Goal: Task Accomplishment & Management: Complete application form

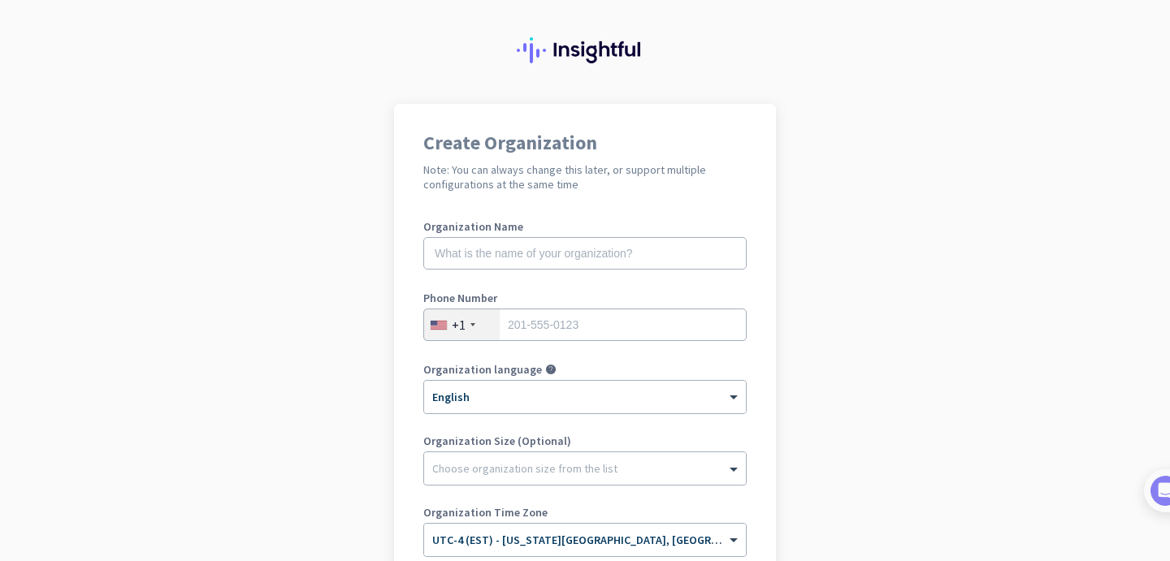
scroll to position [10, 0]
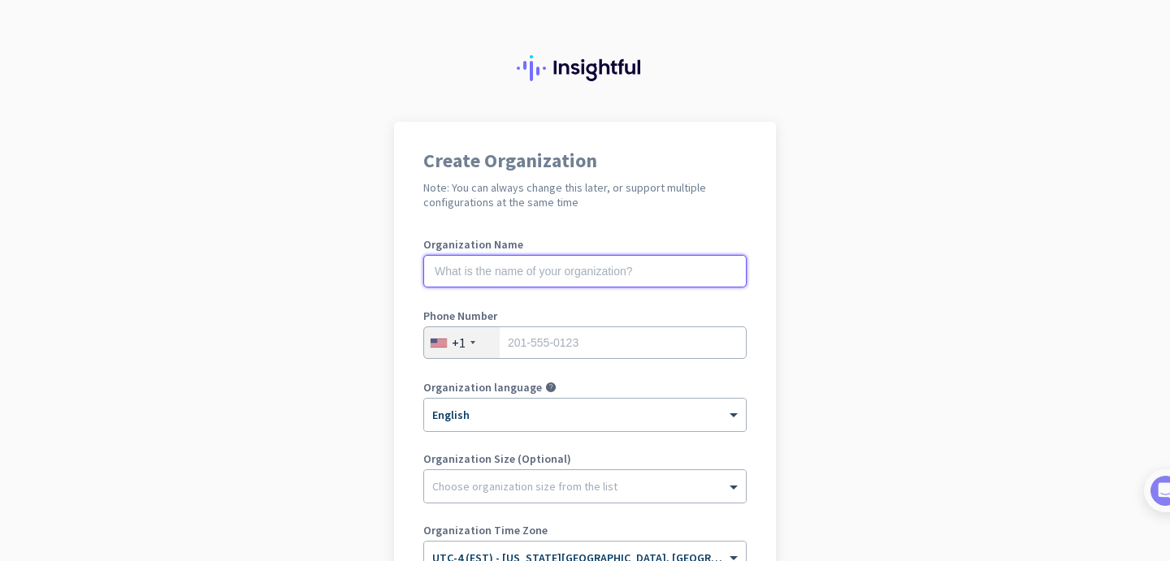
click at [586, 275] on input "text" at bounding box center [584, 271] width 323 height 32
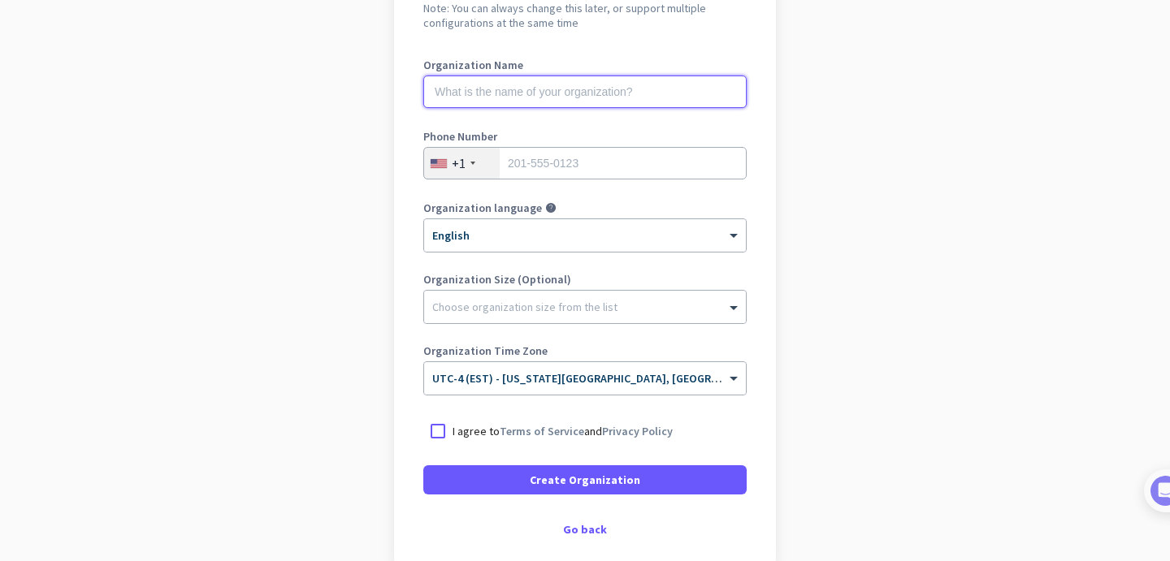
scroll to position [192, 0]
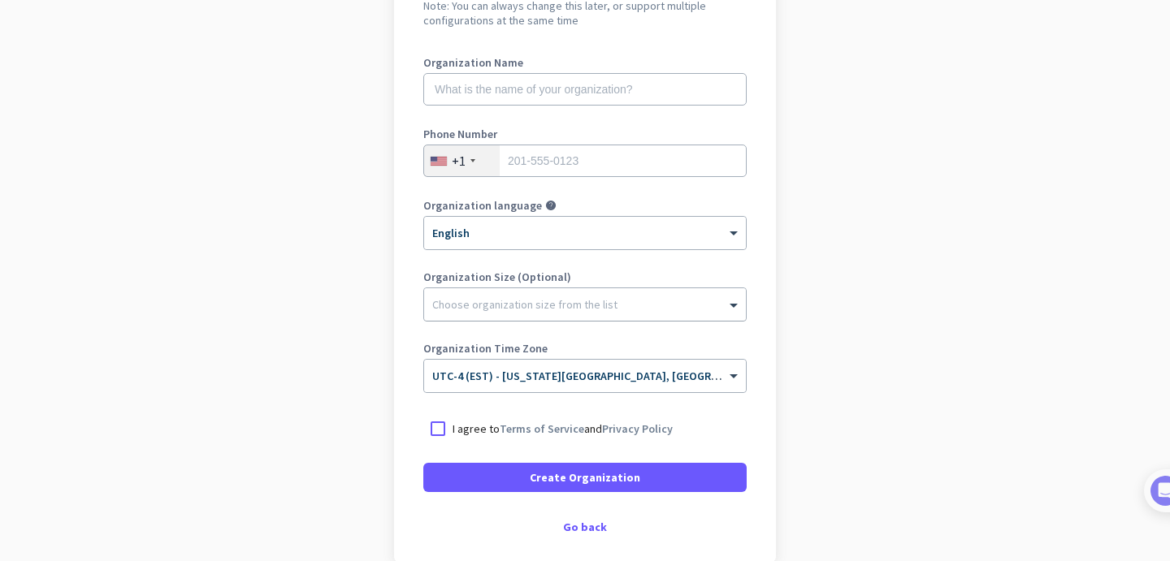
click at [599, 301] on div at bounding box center [585, 300] width 322 height 16
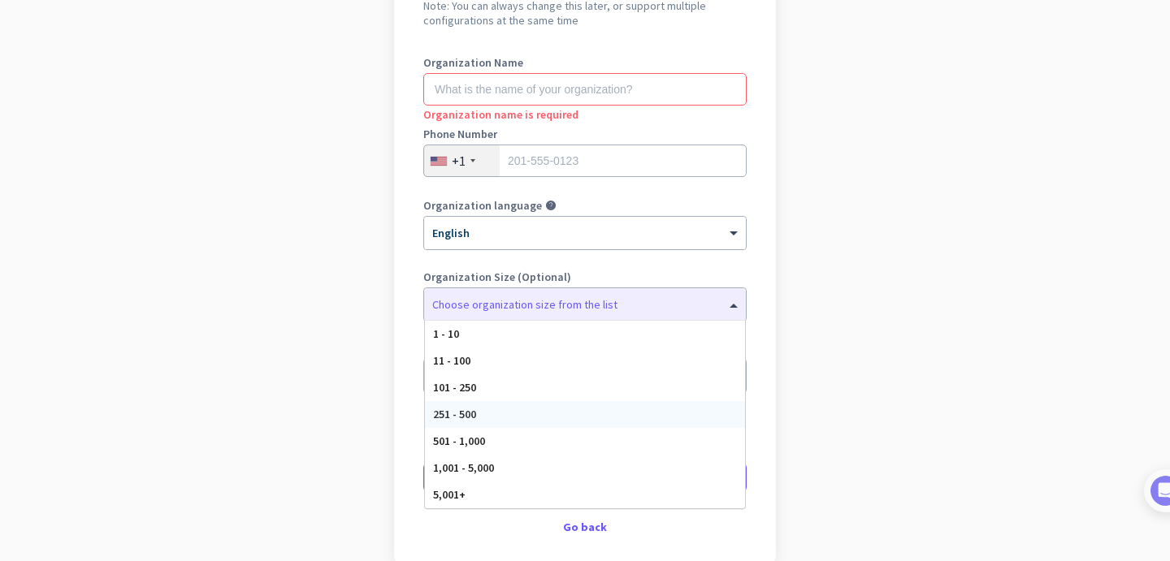
click at [827, 383] on app-onboarding-organization "Create Organization Note: You can always change this later, or support multiple…" at bounding box center [585, 292] width 1170 height 704
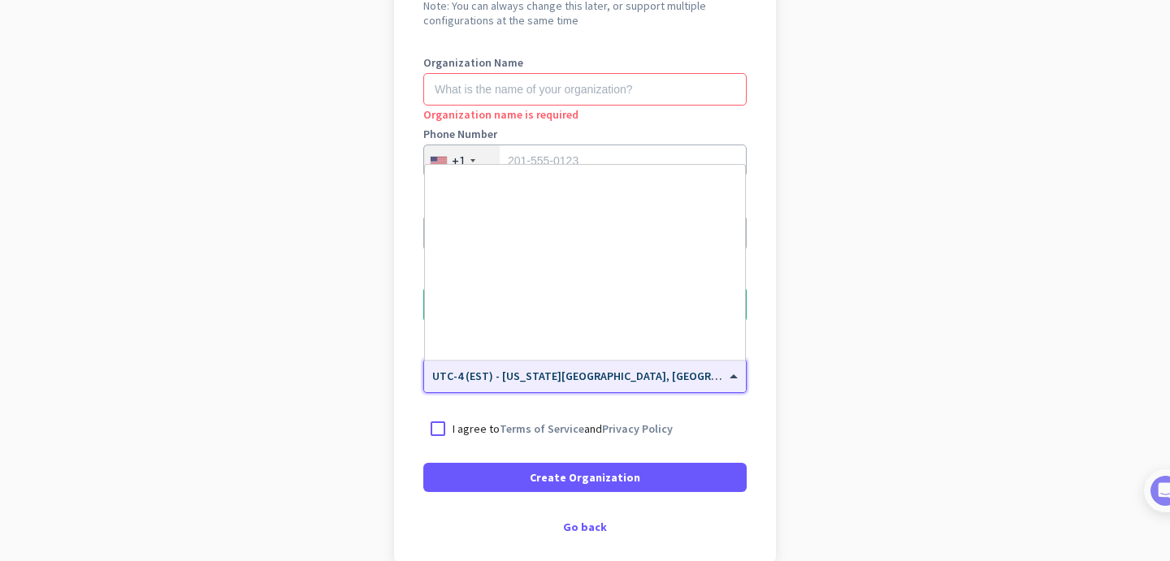
click at [668, 382] on span "UTC-4 (EST) - [US_STATE][GEOGRAPHIC_DATA], [GEOGRAPHIC_DATA], [GEOGRAPHIC_DATA]…" at bounding box center [714, 376] width 565 height 15
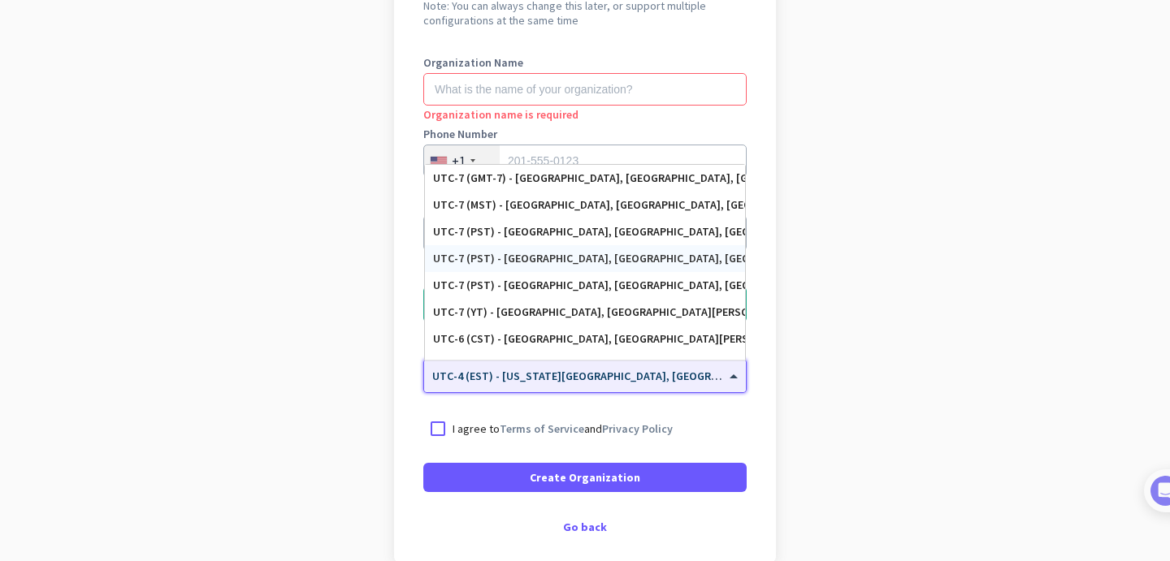
scroll to position [286, 0]
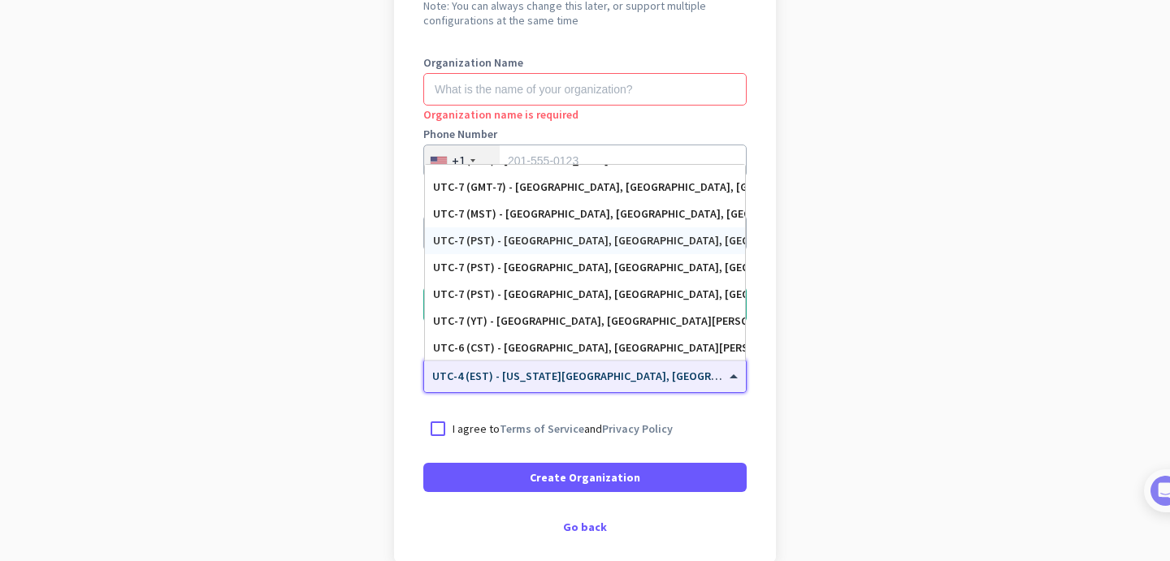
click at [606, 243] on div "UTC-7 (PST) - [GEOGRAPHIC_DATA], [GEOGRAPHIC_DATA], [GEOGRAPHIC_DATA][PERSON_NA…" at bounding box center [585, 241] width 304 height 14
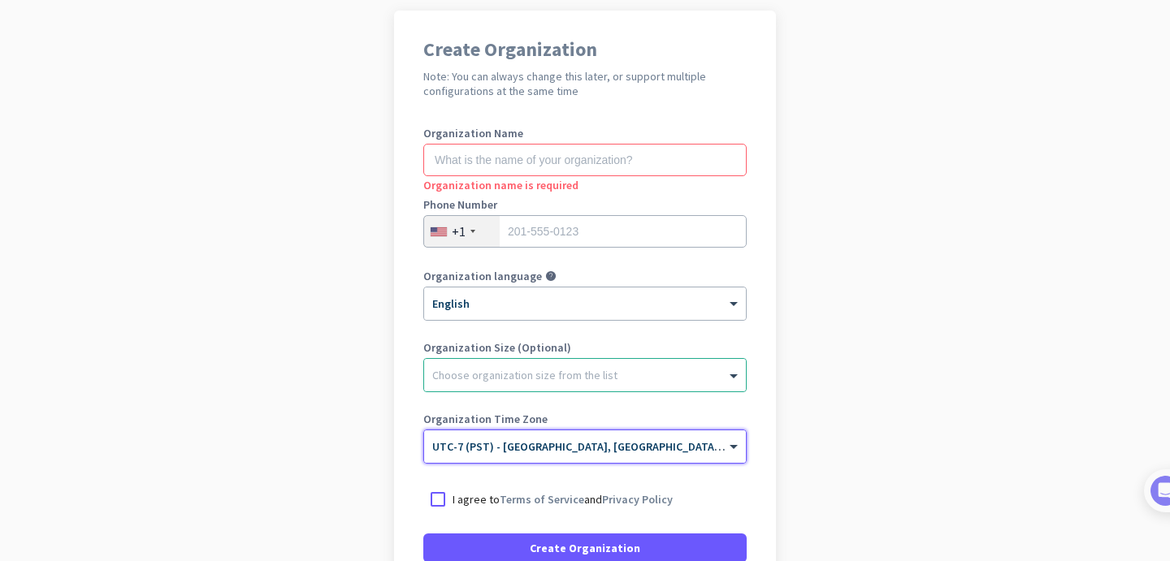
scroll to position [118, 0]
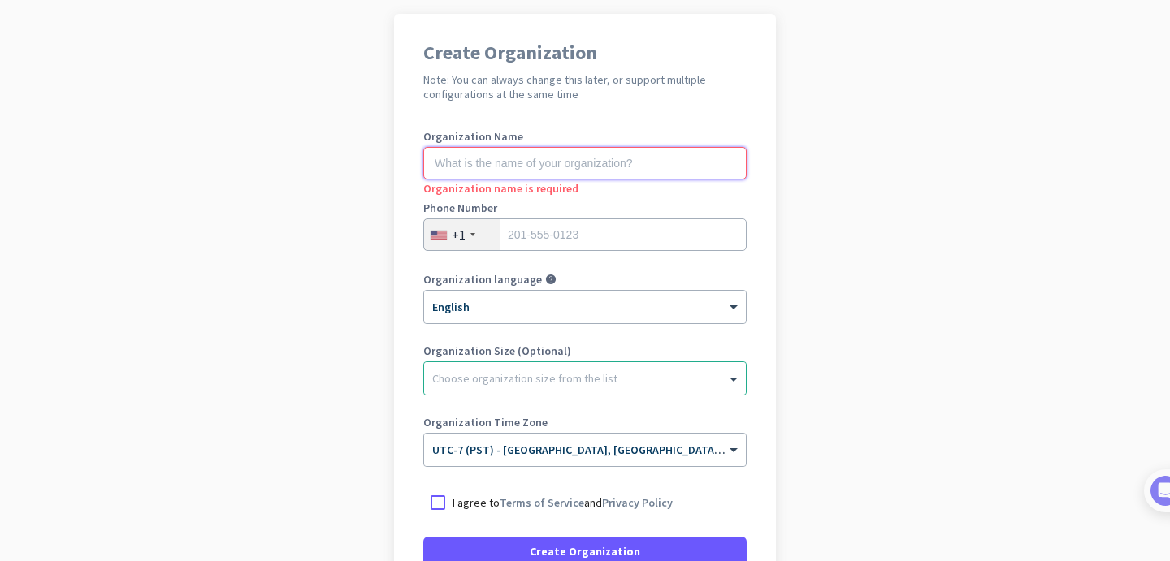
click at [588, 164] on input "text" at bounding box center [584, 163] width 323 height 32
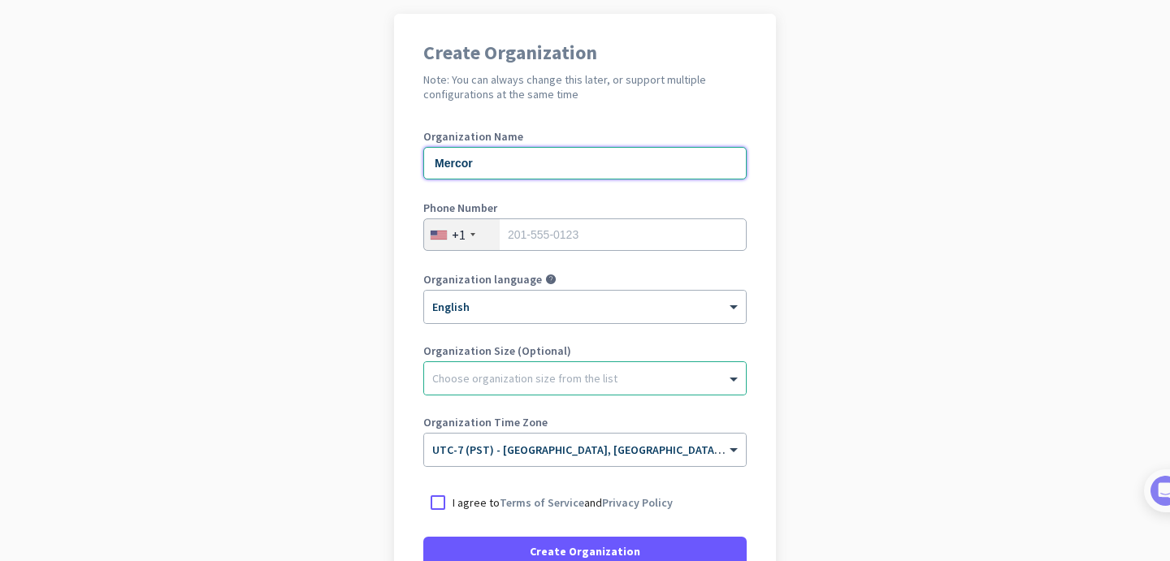
type input "Mercor"
click at [584, 240] on input "tel" at bounding box center [584, 235] width 323 height 32
type input "4049981067"
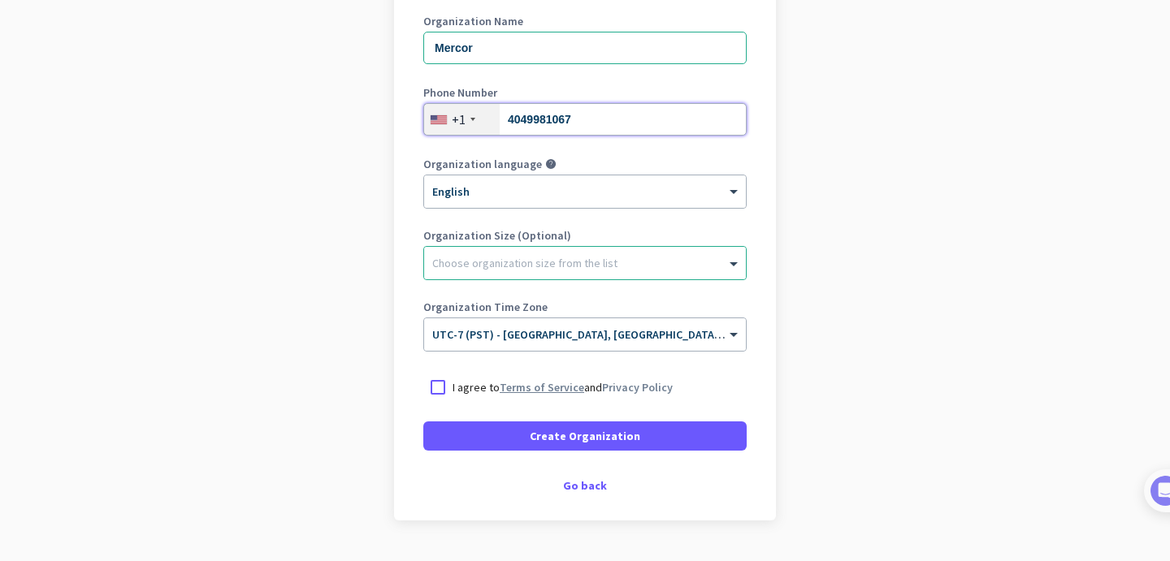
scroll to position [235, 0]
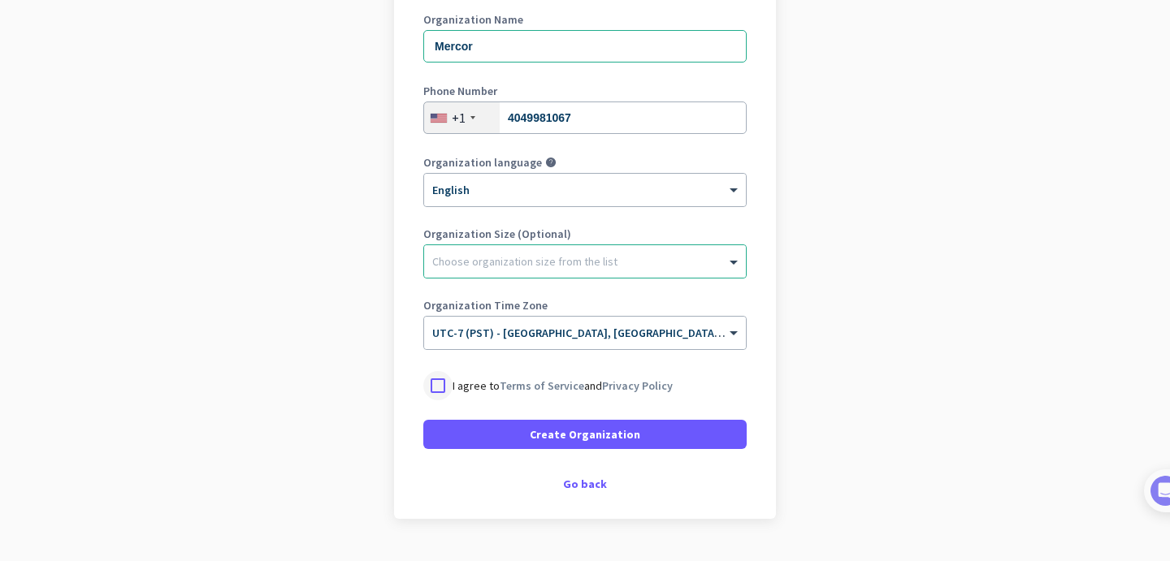
click at [437, 386] on div at bounding box center [437, 385] width 29 height 29
click at [583, 487] on div "Go back" at bounding box center [584, 484] width 323 height 11
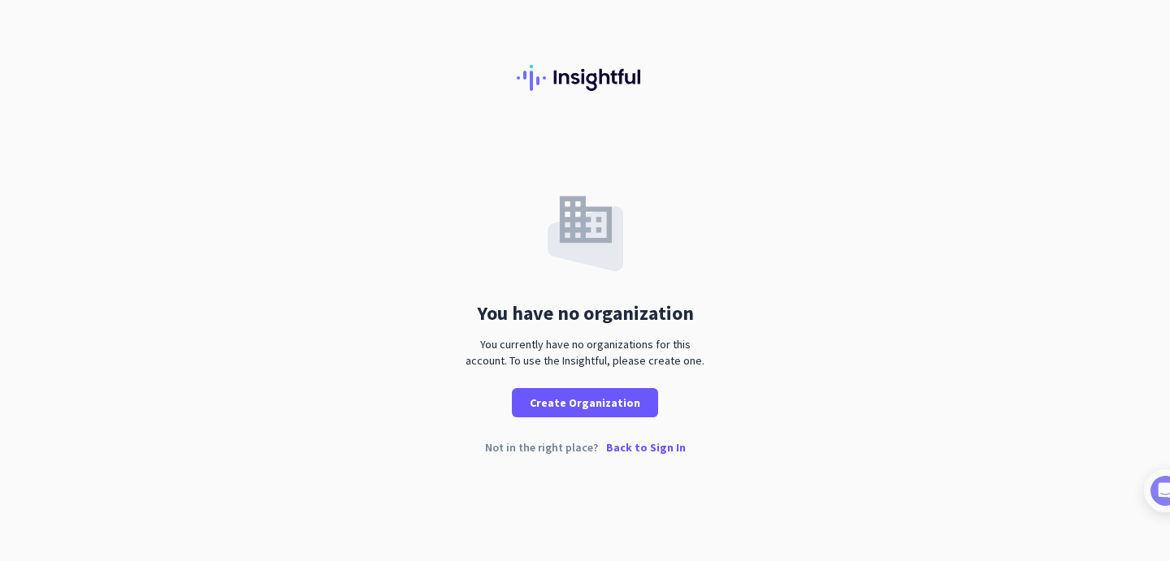
click at [635, 446] on p "Back to Sign In" at bounding box center [646, 447] width 80 height 11
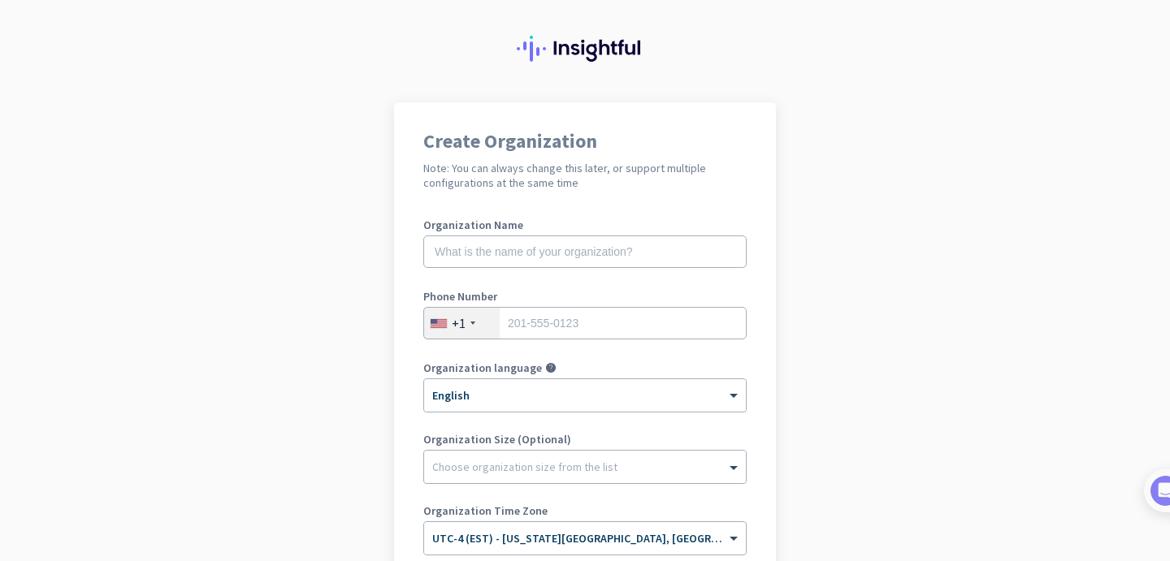
scroll to position [274, 0]
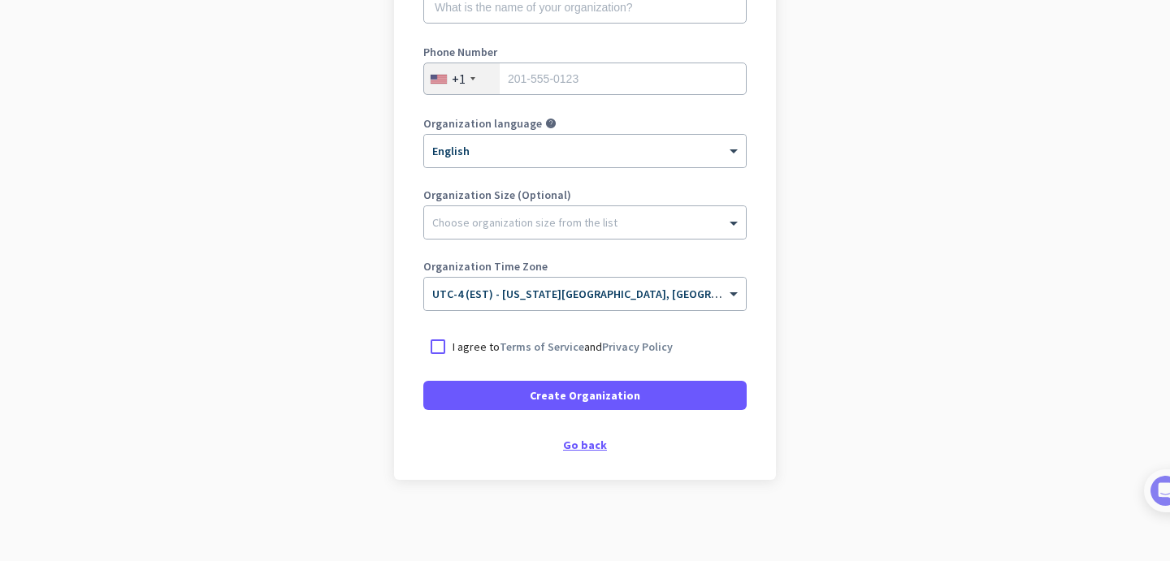
click at [585, 441] on div "Go back" at bounding box center [584, 445] width 323 height 11
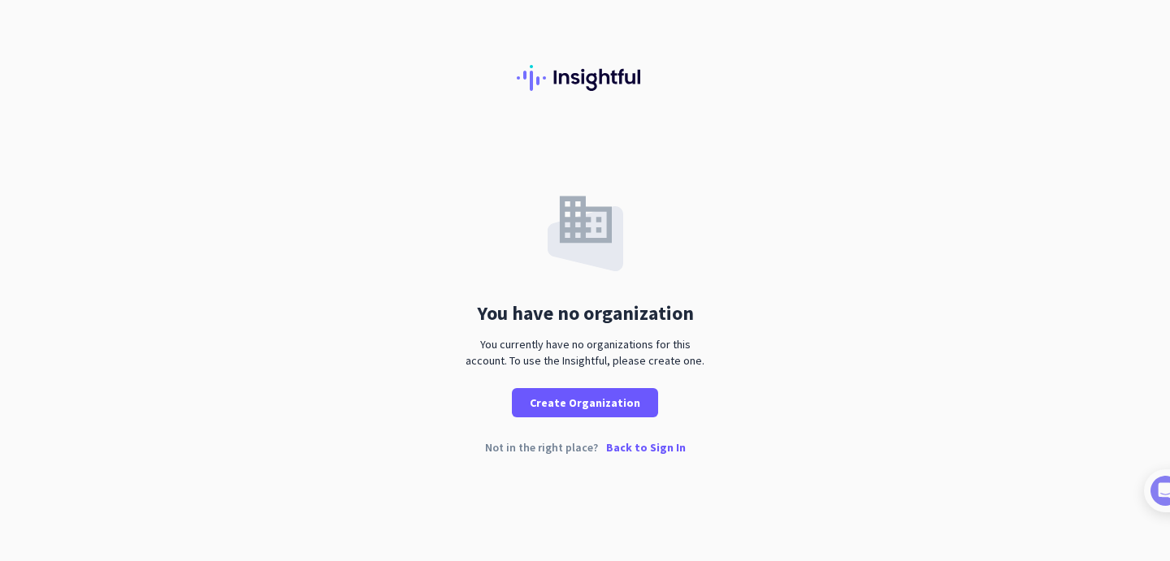
click at [640, 448] on p "Back to Sign In" at bounding box center [646, 447] width 80 height 11
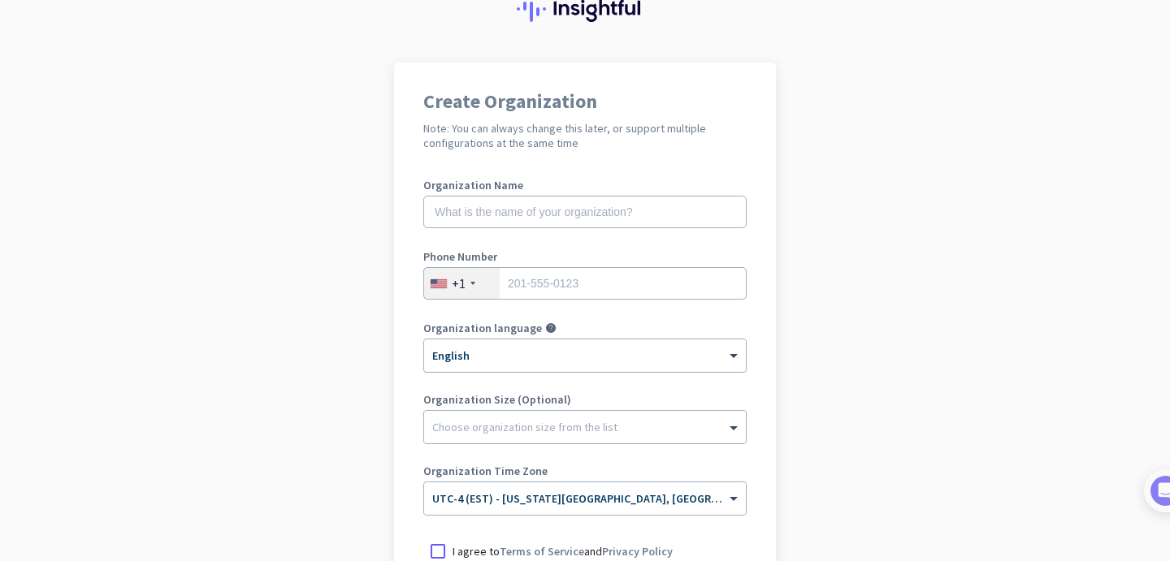
scroll to position [274, 0]
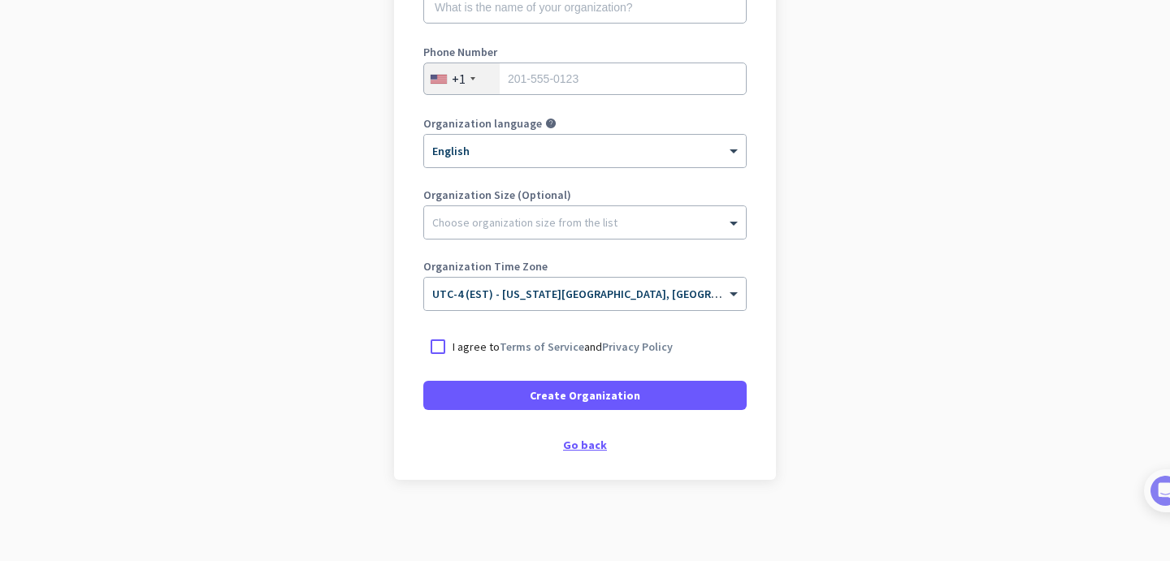
click at [579, 443] on div "Go back" at bounding box center [584, 445] width 323 height 11
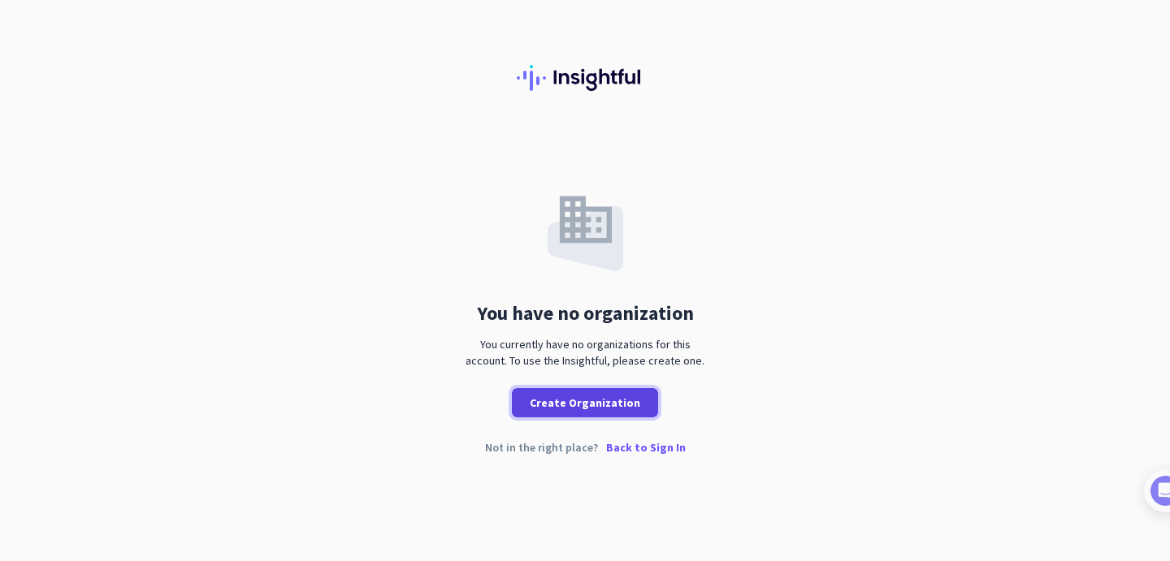
click at [591, 404] on span "Create Organization" at bounding box center [585, 403] width 110 height 16
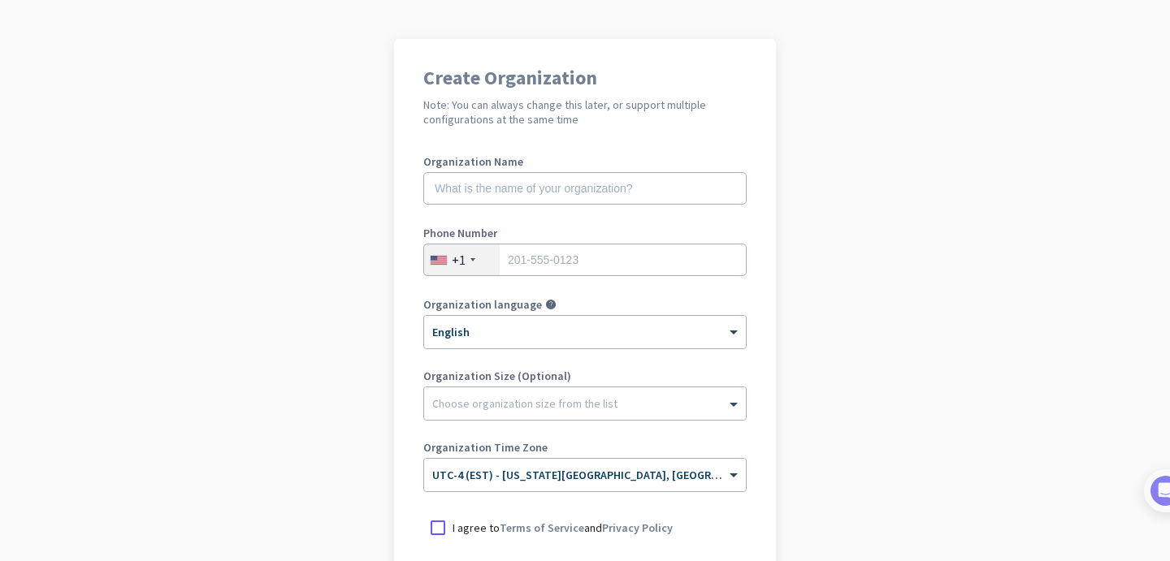
scroll to position [92, 0]
click at [550, 183] on input "text" at bounding box center [584, 189] width 323 height 32
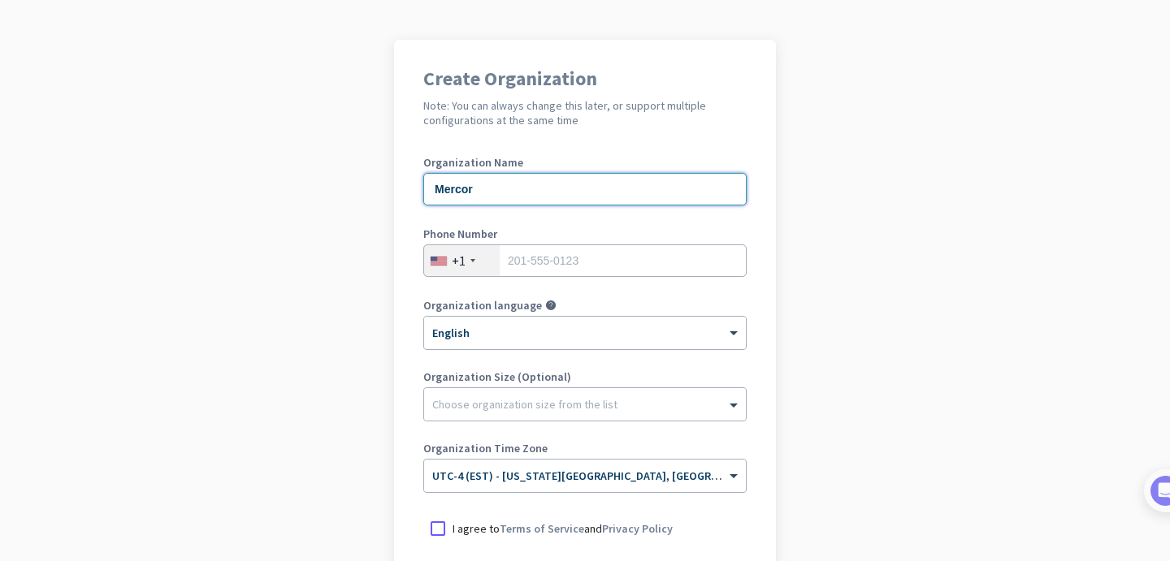
type input "Mercor"
click at [565, 261] on input "tel" at bounding box center [584, 261] width 323 height 32
type input "4049981067"
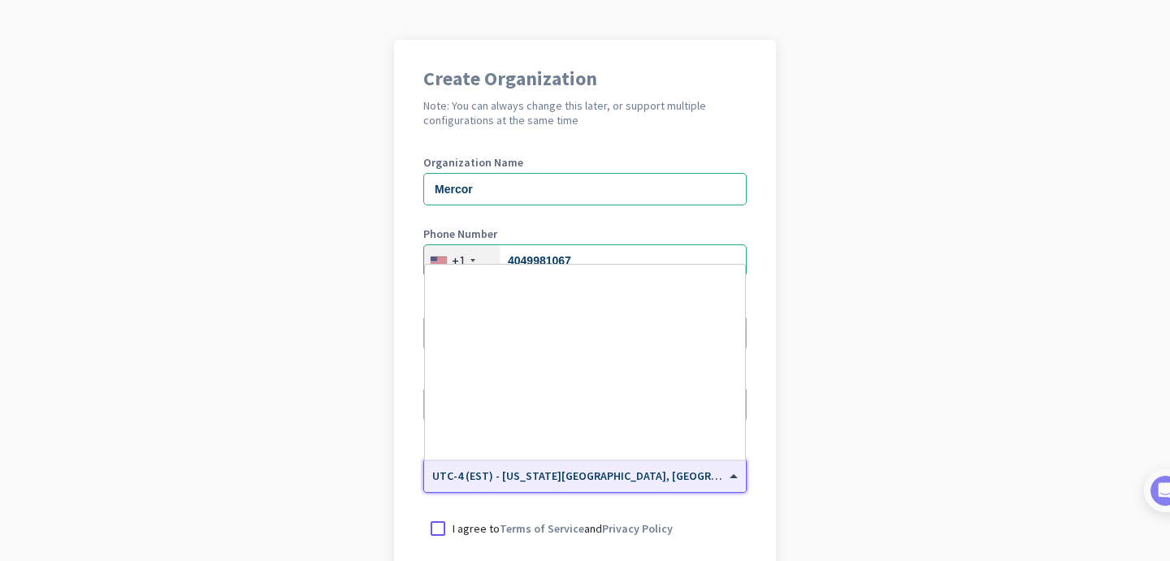
click at [526, 481] on span "UTC-4 (EST) - [US_STATE][GEOGRAPHIC_DATA], [GEOGRAPHIC_DATA], [GEOGRAPHIC_DATA]…" at bounding box center [714, 476] width 565 height 15
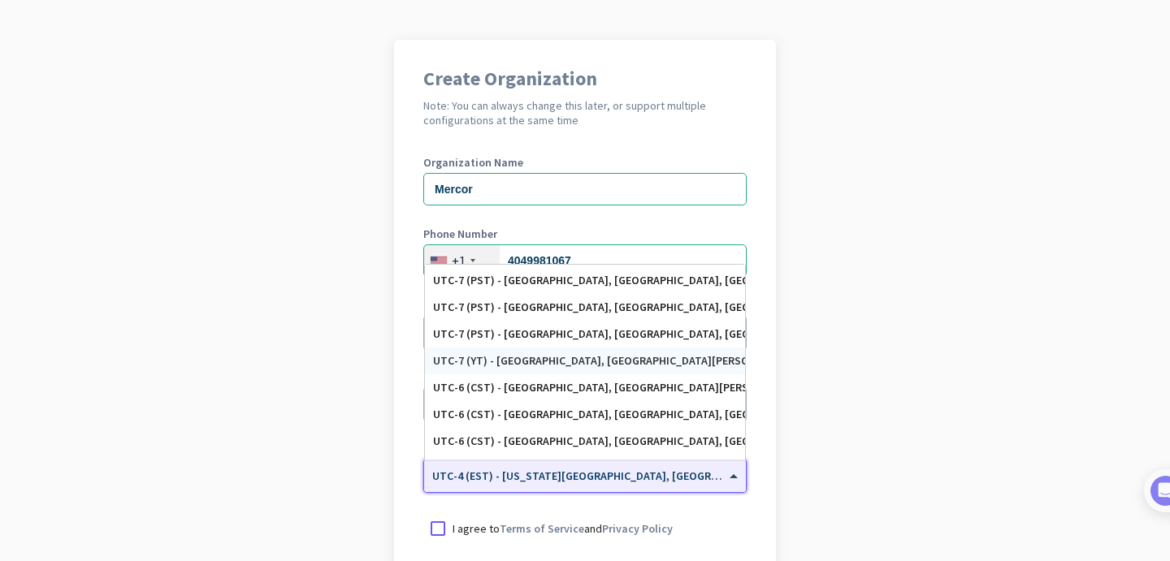
scroll to position [349, 0]
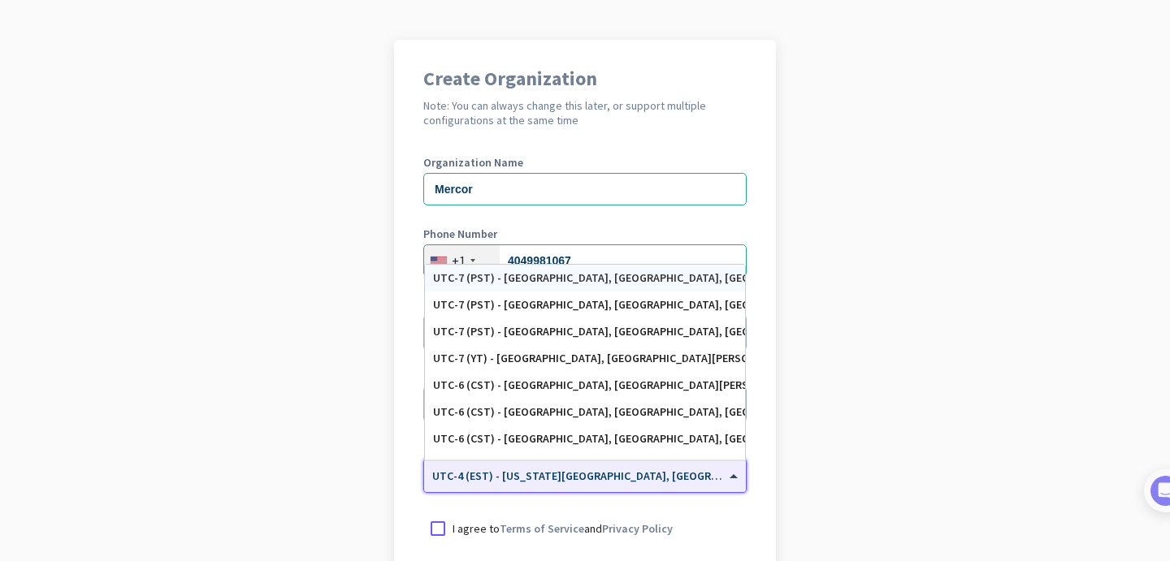
click at [569, 277] on div "UTC-7 (PST) - [GEOGRAPHIC_DATA], [GEOGRAPHIC_DATA], [GEOGRAPHIC_DATA][PERSON_NA…" at bounding box center [585, 278] width 304 height 14
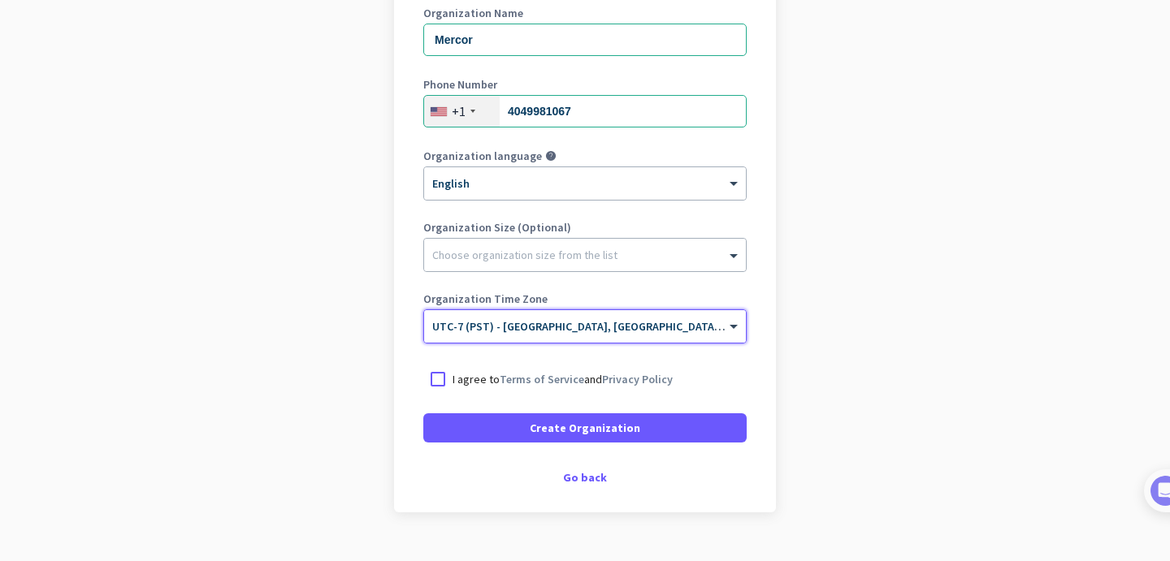
scroll to position [274, 0]
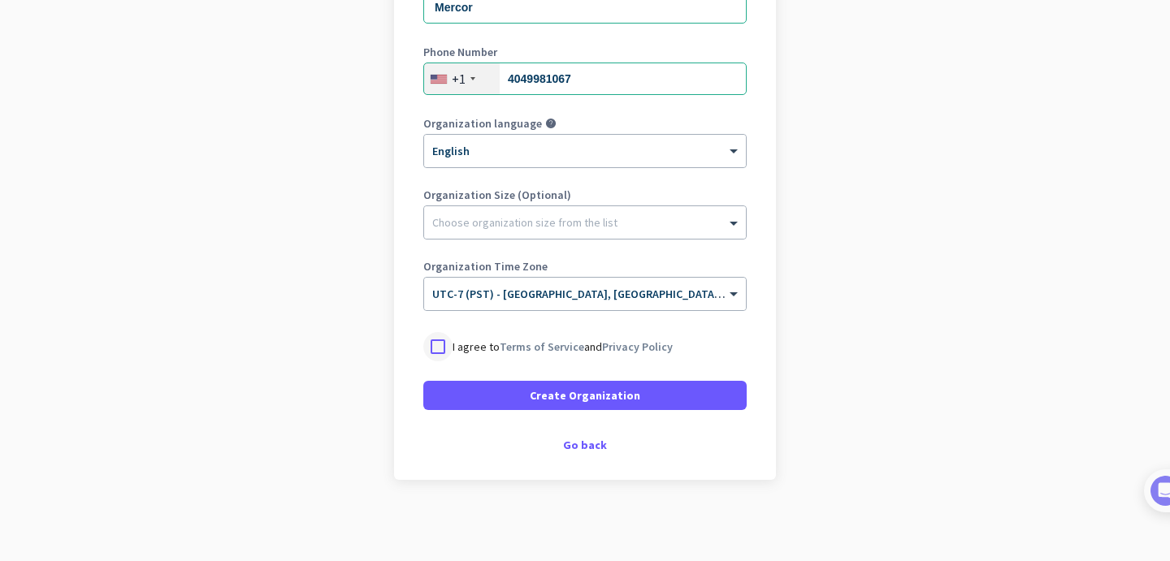
click at [442, 341] on div at bounding box center [437, 346] width 29 height 29
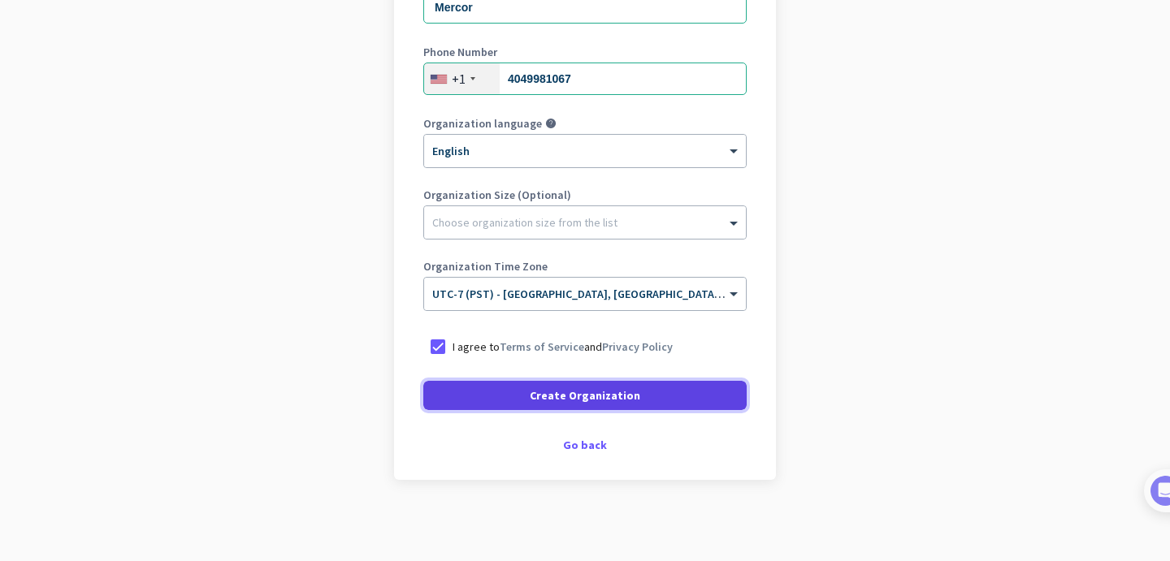
click at [535, 397] on span "Create Organization" at bounding box center [585, 396] width 110 height 16
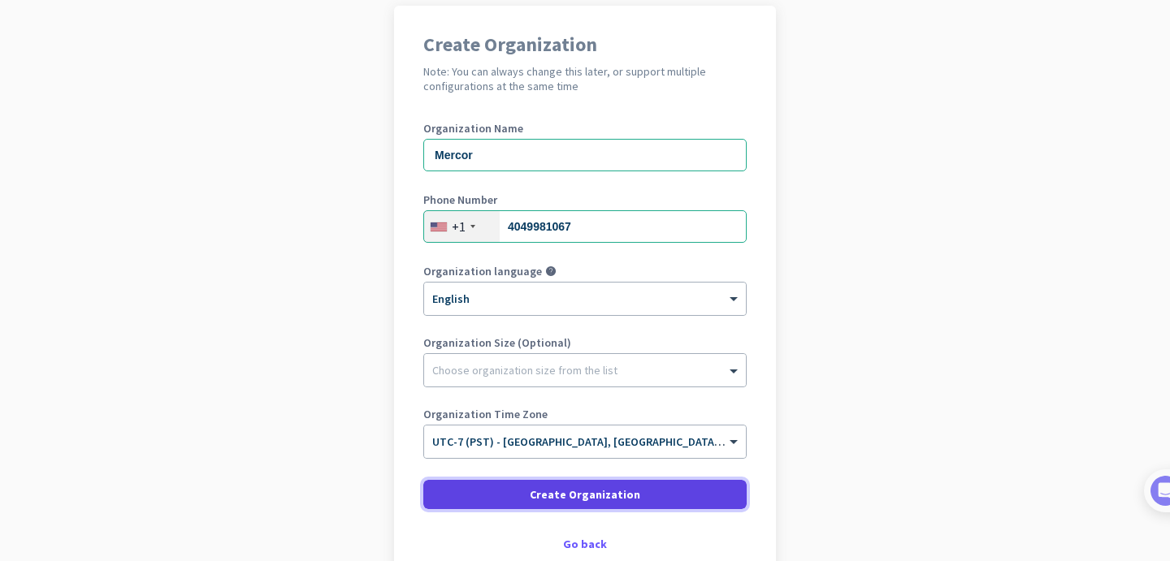
scroll to position [225, 0]
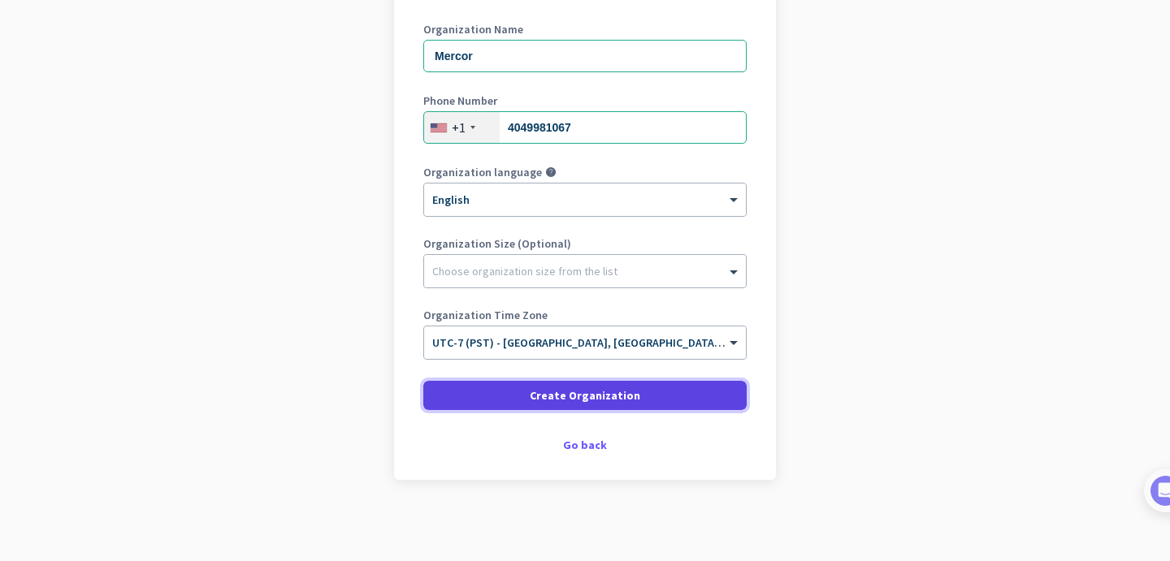
click at [575, 399] on span "Create Organization" at bounding box center [585, 396] width 110 height 16
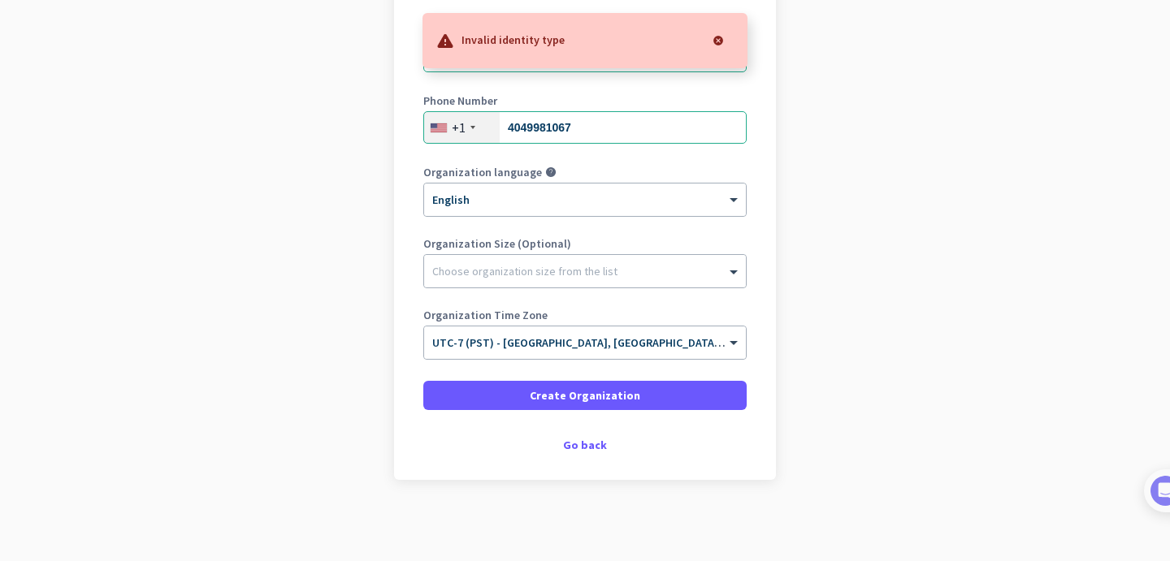
click at [716, 38] on div at bounding box center [718, 40] width 32 height 32
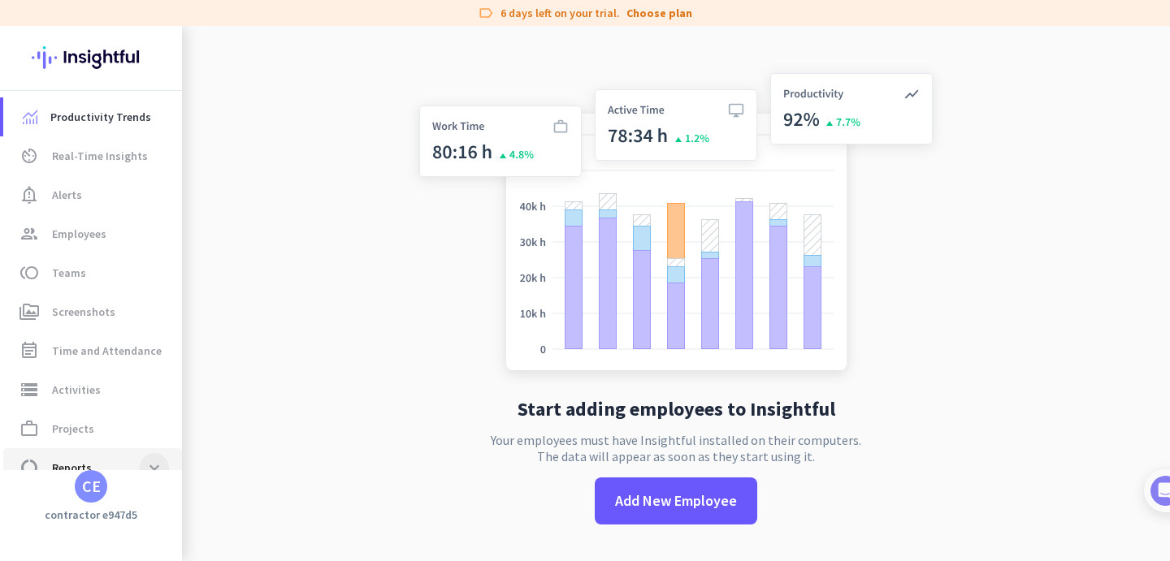
click at [159, 467] on span at bounding box center [154, 467] width 29 height 29
click at [101, 119] on span "Productivity Trends" at bounding box center [100, 116] width 101 height 19
click at [88, 492] on div "CE" at bounding box center [91, 487] width 19 height 16
click at [170, 457] on span "Sign out" at bounding box center [177, 455] width 98 height 15
